Goal: Navigation & Orientation: Find specific page/section

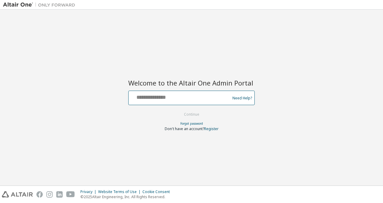
click at [166, 97] on input "text" at bounding box center [180, 96] width 98 height 9
type input "**********"
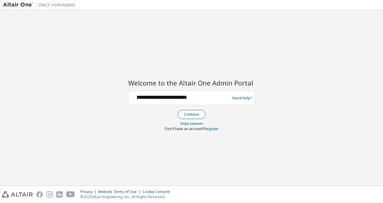
click at [193, 114] on button "Continue" at bounding box center [192, 114] width 28 height 9
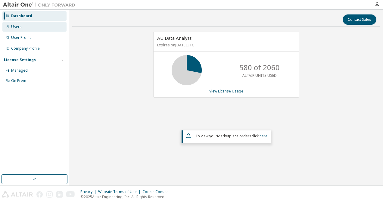
click at [15, 26] on div "Users" at bounding box center [16, 26] width 11 height 5
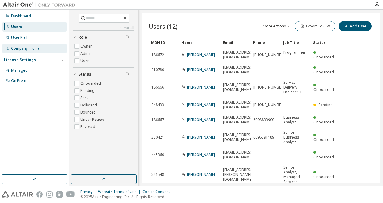
click at [29, 49] on div "Company Profile" at bounding box center [25, 48] width 29 height 5
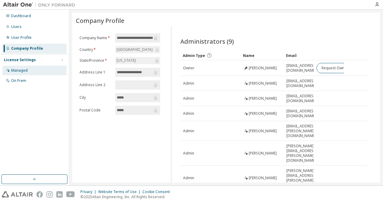
click at [23, 70] on div "Managed" at bounding box center [19, 70] width 17 height 5
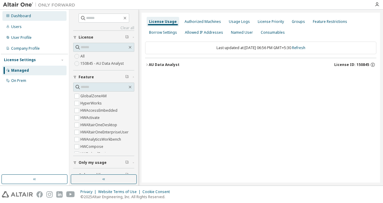
click at [25, 15] on div "Dashboard" at bounding box center [21, 16] width 20 height 5
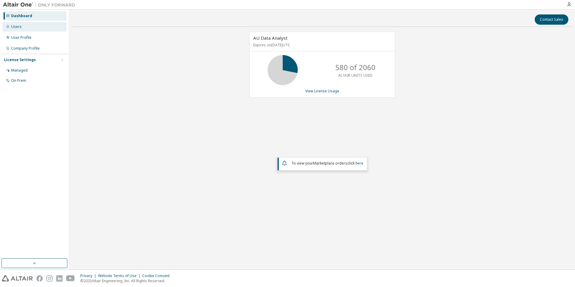
click at [19, 24] on div "Users" at bounding box center [16, 26] width 11 height 5
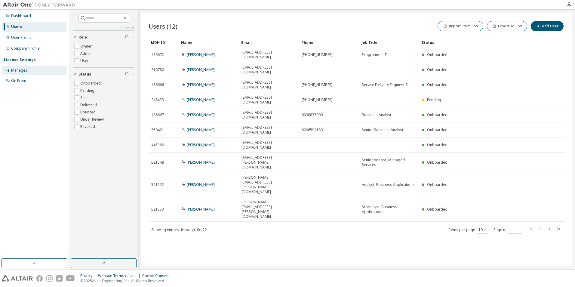
click at [23, 72] on div "Managed" at bounding box center [19, 70] width 17 height 5
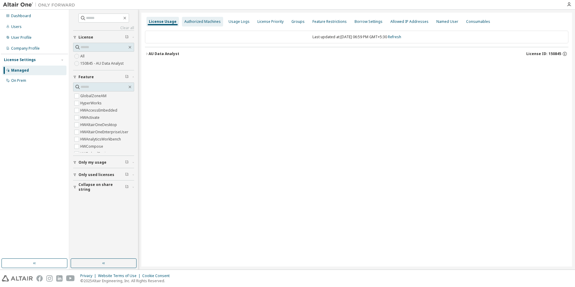
click at [208, 22] on div "Authorized Machines" at bounding box center [202, 21] width 36 height 5
